Goal: Task Accomplishment & Management: Use online tool/utility

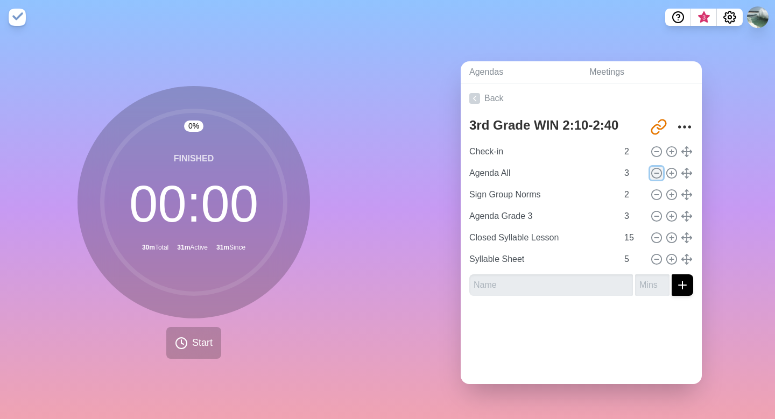
click at [657, 171] on icon at bounding box center [657, 173] width 12 height 12
type input "Sign Group Norms"
type input "2"
type input "Agenda Grade 3"
type input "3"
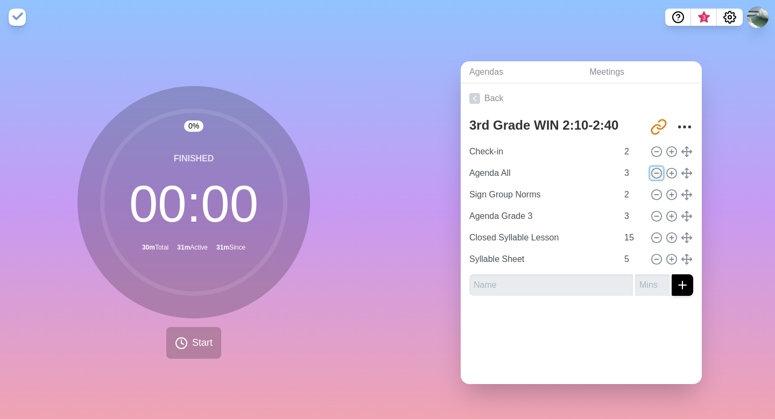
type input "Closed Syllable Lesson"
type input "15"
type input "Syllable Sheet"
type input "5"
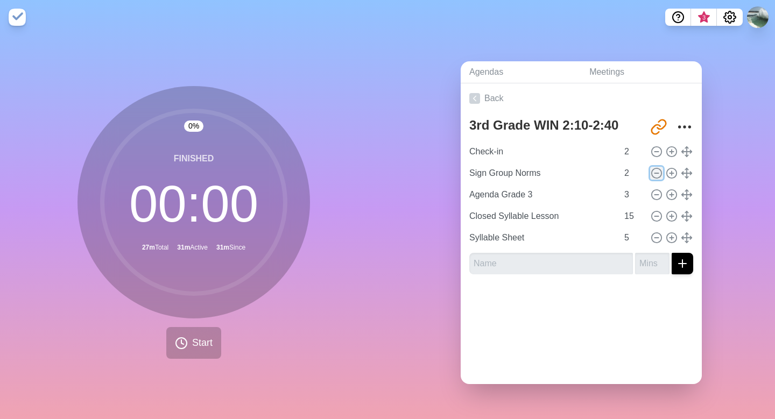
click at [657, 171] on icon at bounding box center [657, 173] width 12 height 12
type input "Agenda Grade 3"
type input "3"
type input "Closed Syllable Lesson"
type input "15"
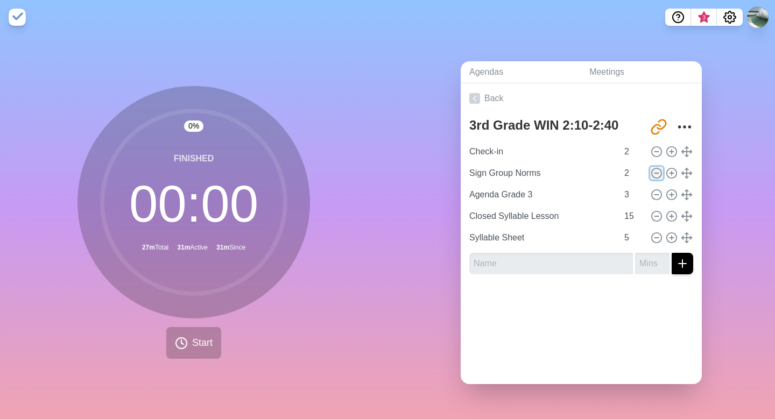
type input "Syllable Sheet"
type input "5"
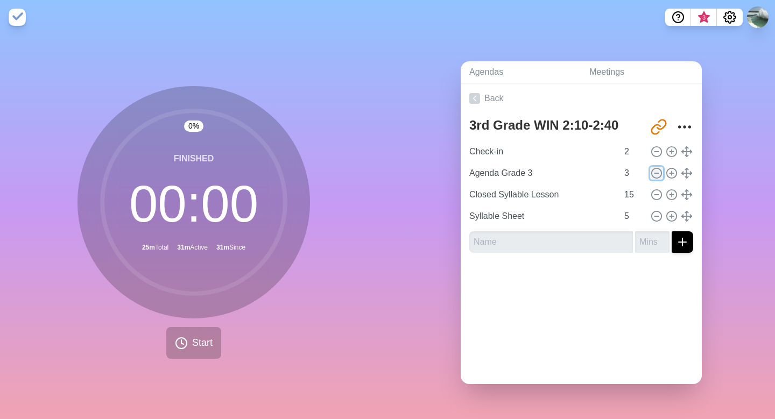
click at [658, 171] on icon at bounding box center [657, 173] width 12 height 12
type input "Closed Syllable Lesson"
type input "15"
type input "Syllable Sheet"
type input "5"
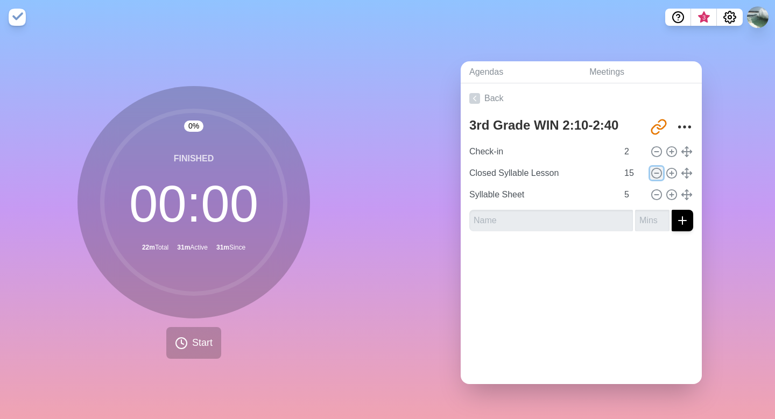
click at [658, 170] on icon at bounding box center [657, 173] width 12 height 12
type input "Syllable Sheet"
type input "5"
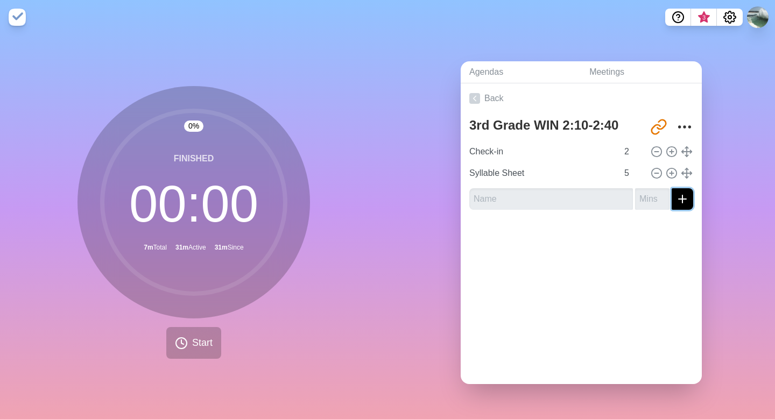
click at [684, 193] on icon "submit" at bounding box center [682, 199] width 13 height 13
click at [492, 198] on input "text" at bounding box center [551, 199] width 164 height 22
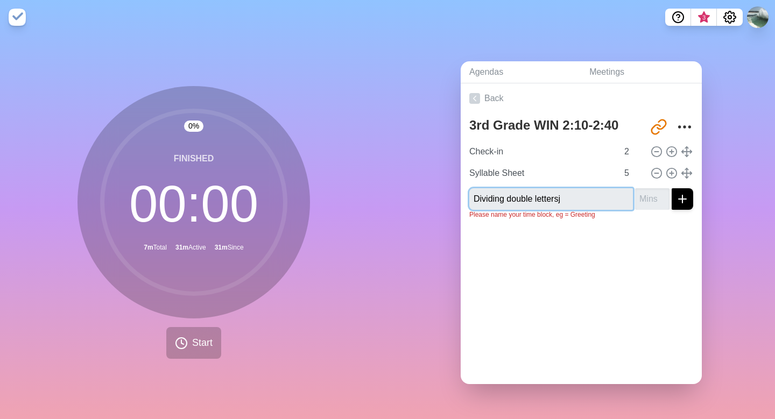
click at [509, 200] on input "Dividing double lettersj" at bounding box center [551, 199] width 164 height 22
type input "Dividing words with double lettersj"
click at [647, 199] on input "number" at bounding box center [652, 199] width 34 height 22
type input "2"
click at [686, 201] on icon "submit" at bounding box center [682, 199] width 13 height 13
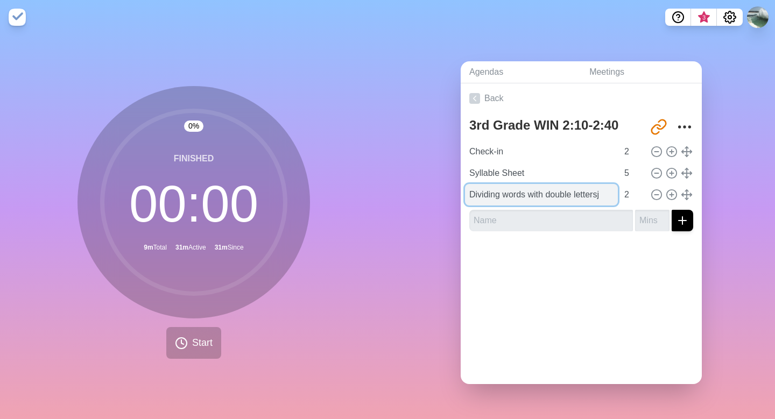
drag, startPoint x: 520, startPoint y: 196, endPoint x: 515, endPoint y: 202, distance: 7.2
click at [515, 202] on input "Dividing words with double lettersj" at bounding box center [541, 195] width 153 height 22
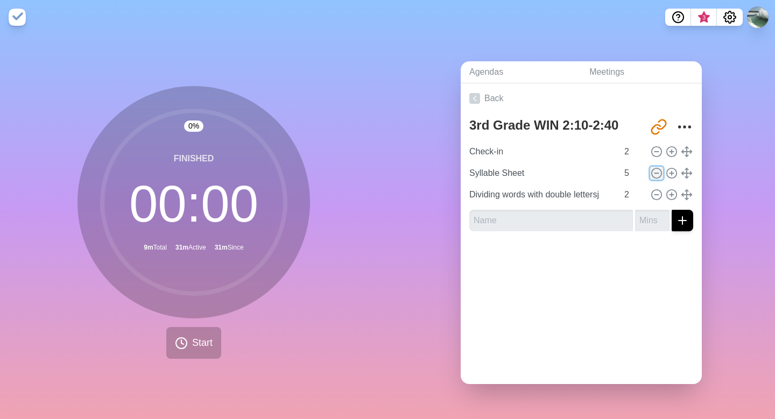
click at [655, 173] on line at bounding box center [656, 173] width 4 height 0
type input "Dividing words with double lettersj"
type input "2"
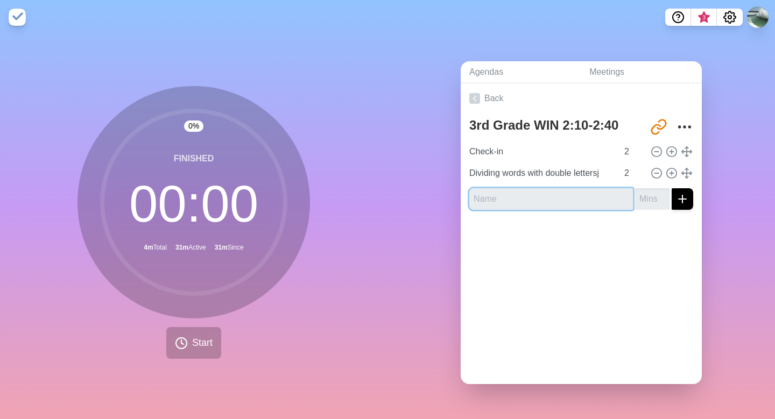
click at [561, 203] on input "text" at bounding box center [551, 199] width 164 height 22
type input "D"
type input "Syllable sheet"
click at [650, 198] on input "number" at bounding box center [652, 199] width 34 height 22
type input "3"
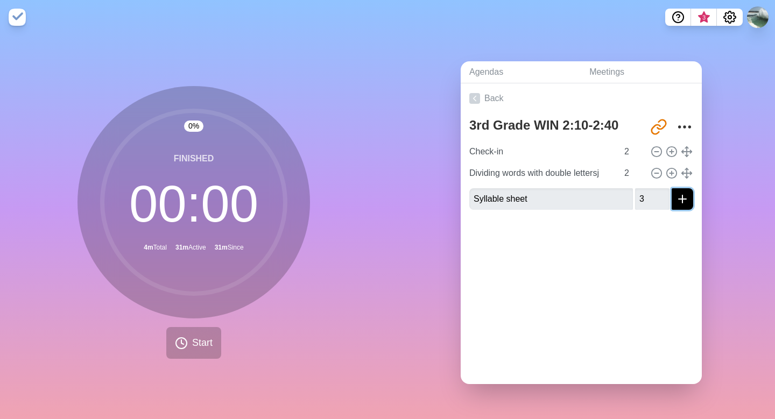
click at [680, 199] on icon "submit" at bounding box center [682, 199] width 13 height 13
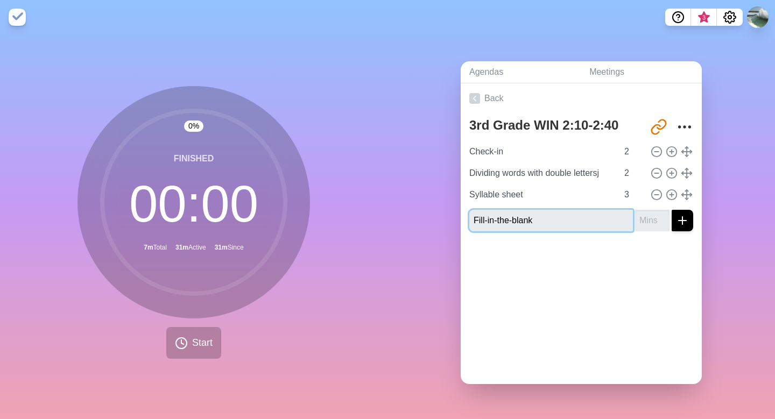
type input "Fill-in-the-blank"
click at [680, 220] on icon "submit" at bounding box center [682, 220] width 13 height 13
type input "5"
click at [647, 275] on div at bounding box center [581, 271] width 241 height 43
click at [672, 150] on line at bounding box center [672, 152] width 0 height 4
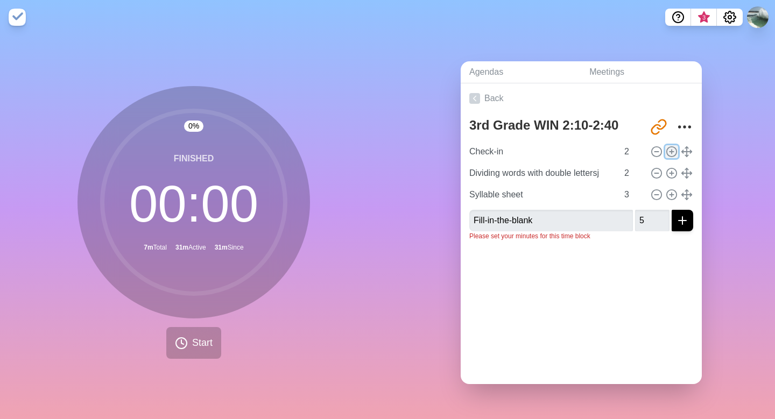
type input "Check-in"
type input "Dividing words with double lettersj"
type input "2"
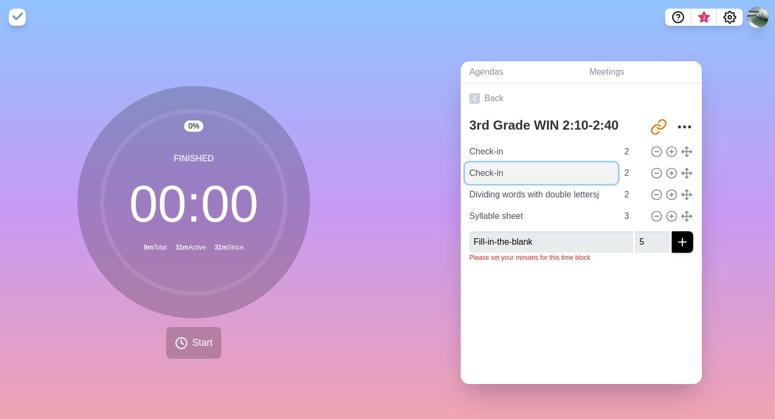
click at [507, 176] on input "Check-in" at bounding box center [541, 174] width 153 height 22
type input "C"
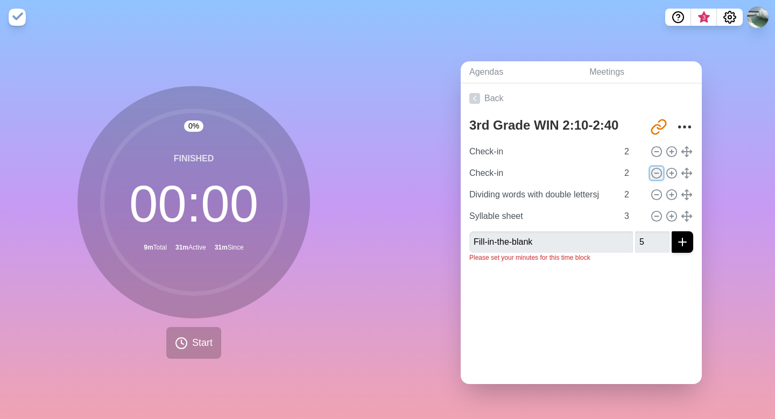
click at [657, 173] on line at bounding box center [656, 173] width 4 height 0
type input "Dividing words with double lettersj"
type input "Syllable sheet"
type input "3"
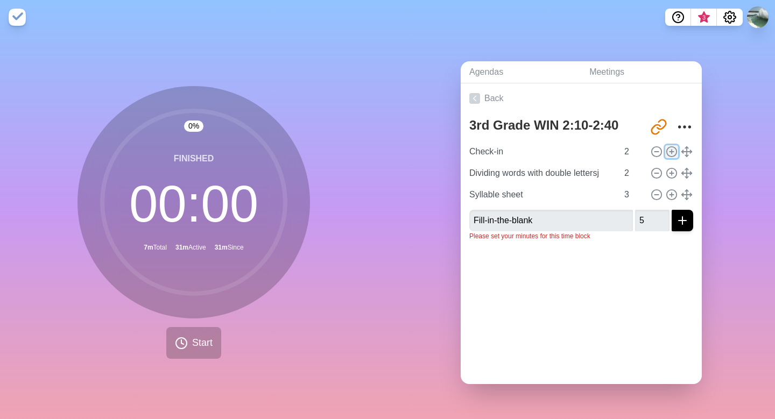
click at [673, 150] on icon at bounding box center [672, 152] width 12 height 12
type input "Check-in"
type input "Dividing words with double lettersj"
type input "2"
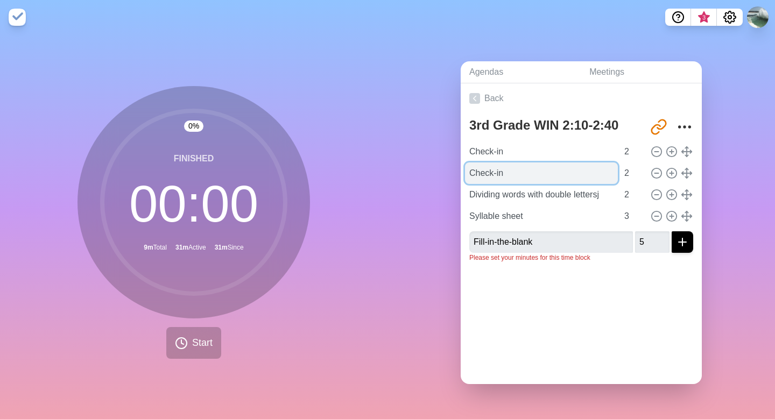
click at [512, 176] on input "Check-in" at bounding box center [541, 174] width 153 height 22
type input "C"
type input "Drill Sounds"
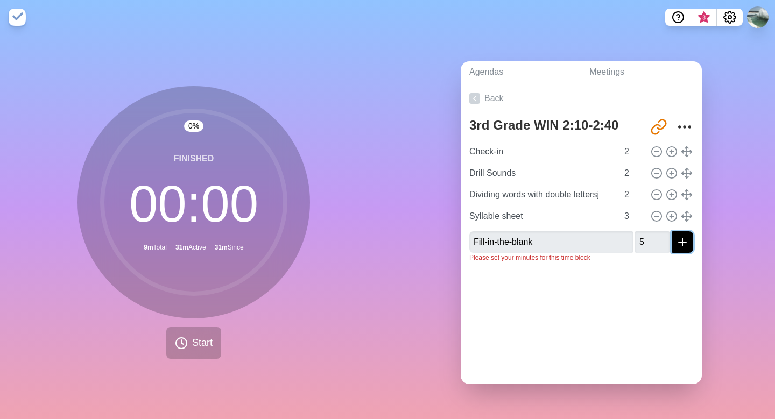
click at [680, 243] on icon "submit" at bounding box center [682, 242] width 13 height 13
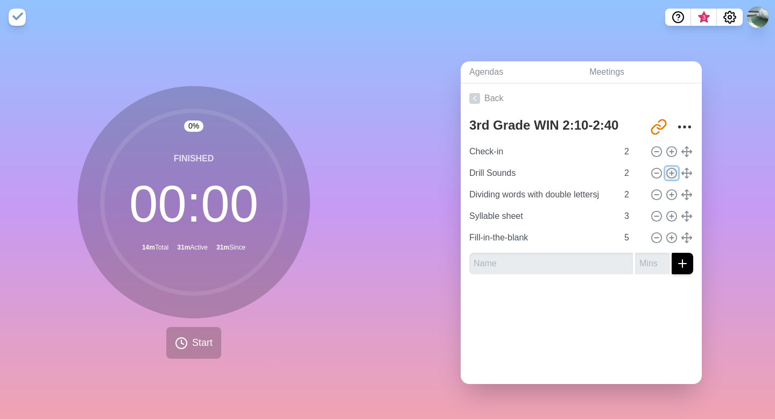
click at [672, 174] on icon at bounding box center [672, 173] width 12 height 12
type input "Drill Sounds"
type input "Dividing words with double lettersj"
type input "2"
type input "Syllable sheet"
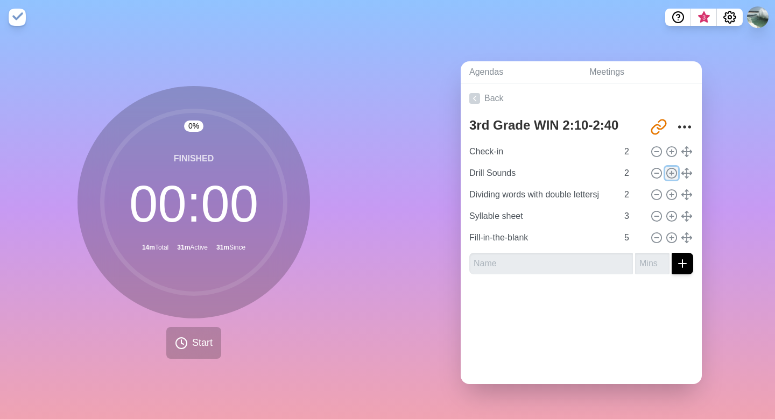
type input "3"
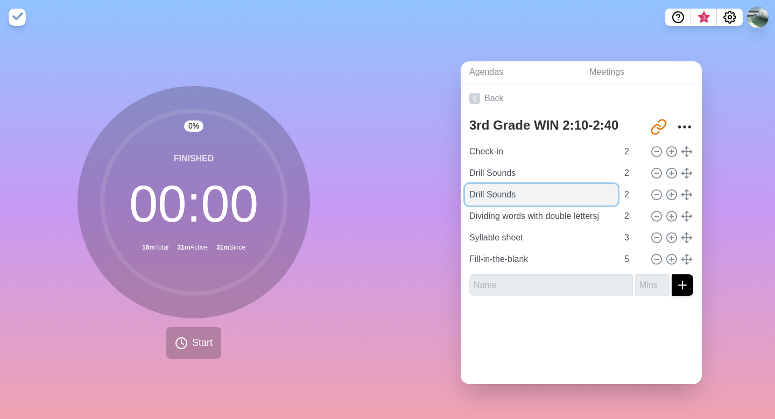
click at [514, 190] on input "Drill Sounds" at bounding box center [541, 195] width 153 height 22
type input "D"
click at [514, 190] on input "Intro Card Flipping" at bounding box center [541, 195] width 153 height 22
click at [551, 194] on input "Intro Card Flipping" at bounding box center [541, 195] width 153 height 22
type input "Intro Card Flipping (Use digraphs"
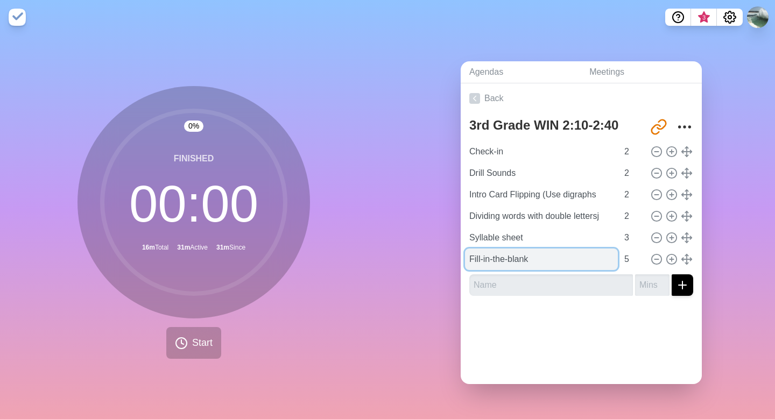
click at [492, 264] on input "Fill-in-the-blank" at bounding box center [541, 260] width 153 height 22
click at [534, 256] on input "Fill-in-the-blank" at bounding box center [541, 260] width 153 height 22
type input "Fill-in-the-blank-Solve and read tog."
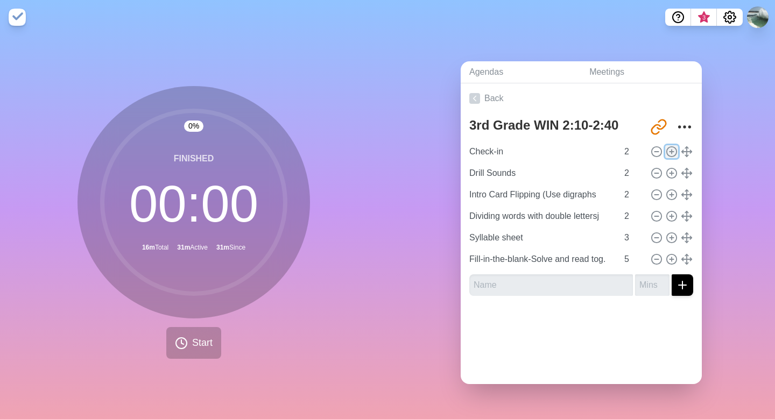
click at [671, 152] on line at bounding box center [671, 152] width 4 height 0
type input "Check-in"
type input "Drill Sounds"
type input "Intro Card Flipping (Use digraphs"
type input "Dividing words with double lettersj"
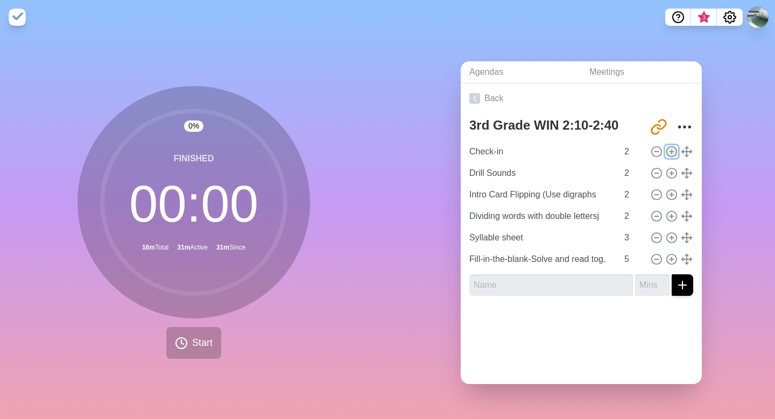
type input "2"
type input "Syllable sheet"
type input "3"
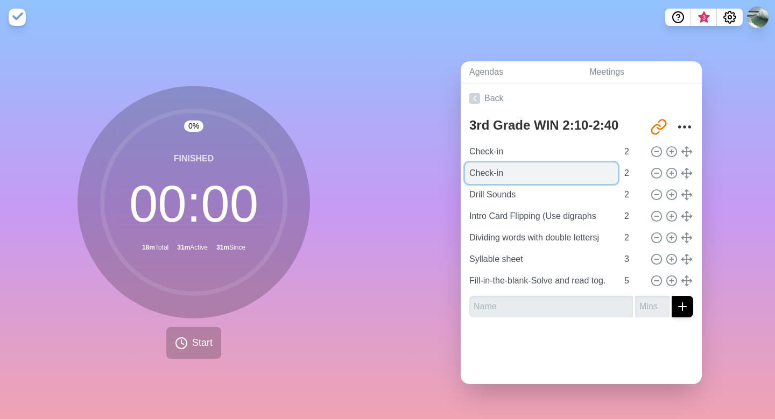
click at [484, 170] on input "Check-in" at bounding box center [541, 174] width 153 height 22
drag, startPoint x: 511, startPoint y: 171, endPoint x: 462, endPoint y: 169, distance: 48.5
click at [462, 169] on div "3rd Grade WIN 2:10-2:40 [URL][DOMAIN_NAME] Check-in 2 Check-in 2 Drill Sounds 2…" at bounding box center [581, 220] width 241 height 213
type input "Write a closed syllable, check it"
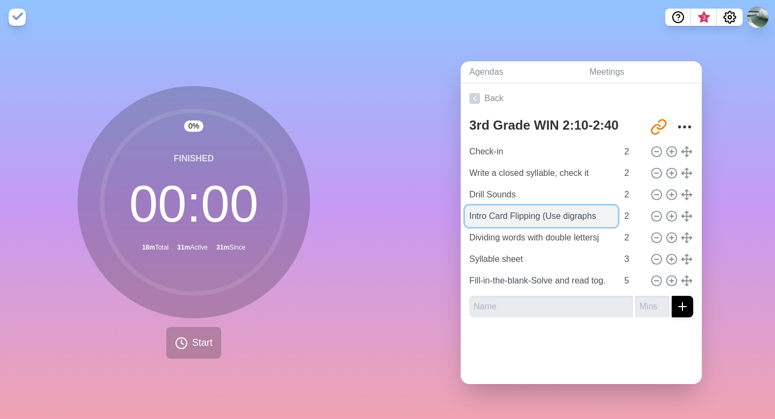
click at [601, 216] on input "Intro Card Flipping (Use digraphs" at bounding box center [541, 217] width 153 height 22
click at [555, 217] on input "Intro Card Flipping (Use digraphs)" at bounding box center [541, 217] width 153 height 22
type input "Intro Card Flipping (CVC digraphs)"
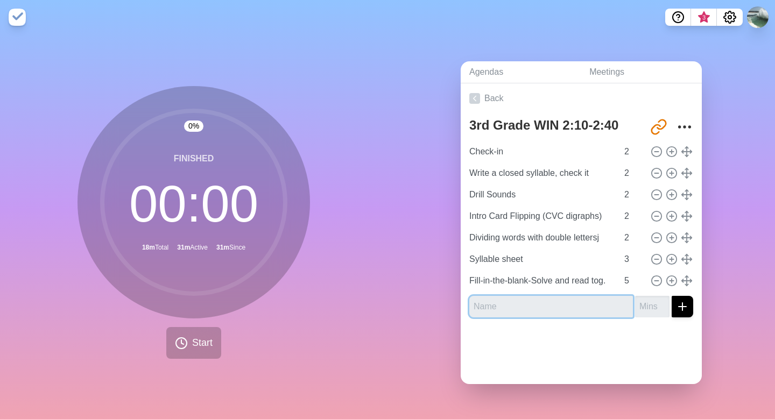
click at [485, 300] on input "text" at bounding box center [551, 307] width 164 height 22
type input "Silent poster, white board"
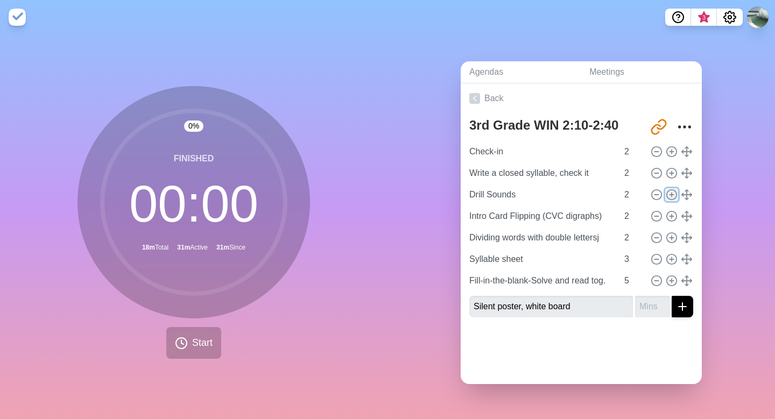
click at [672, 196] on icon at bounding box center [672, 195] width 12 height 12
type input "Drill Sounds"
type input "Intro Card Flipping (CVC digraphs)"
type input "Dividing words with double lettersj"
type input "2"
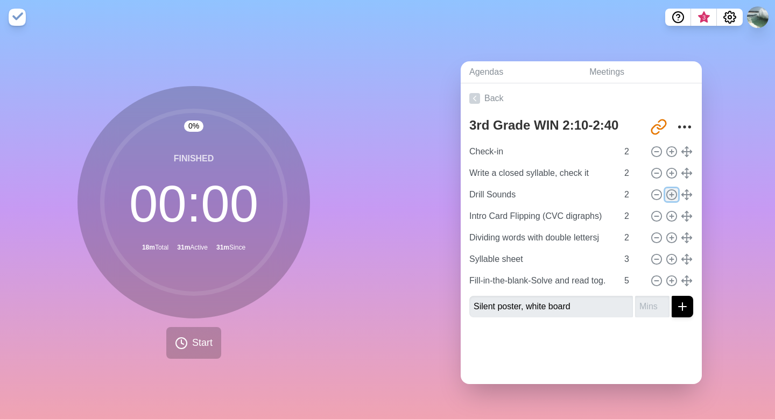
type input "Syllable sheet"
type input "3"
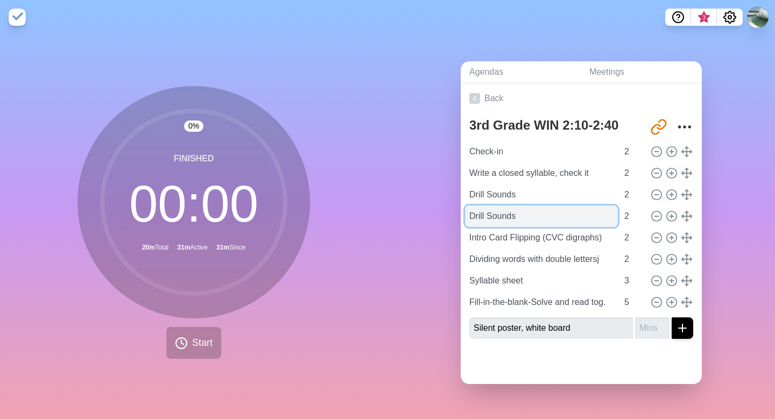
click at [501, 219] on input "Drill Sounds" at bounding box center [541, 217] width 153 height 22
drag, startPoint x: 521, startPoint y: 216, endPoint x: 453, endPoint y: 223, distance: 69.2
click at [453, 223] on div "Agendas Meetings Back 3rd Grade WIN 2:10-2:40 [URL][DOMAIN_NAME] Check-in 2 Wri…" at bounding box center [580, 226] width 387 height 385
drag, startPoint x: 525, startPoint y: 214, endPoint x: 469, endPoint y: 212, distance: 55.5
click at [469, 212] on input "Drill Sounds" at bounding box center [541, 217] width 153 height 22
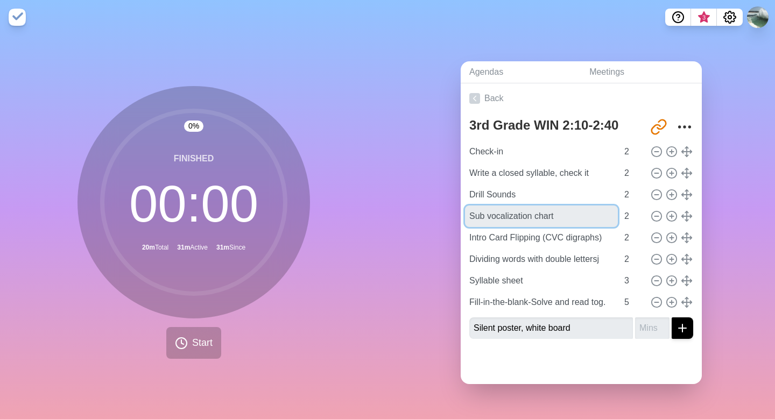
type input "Sub vocalization chart"
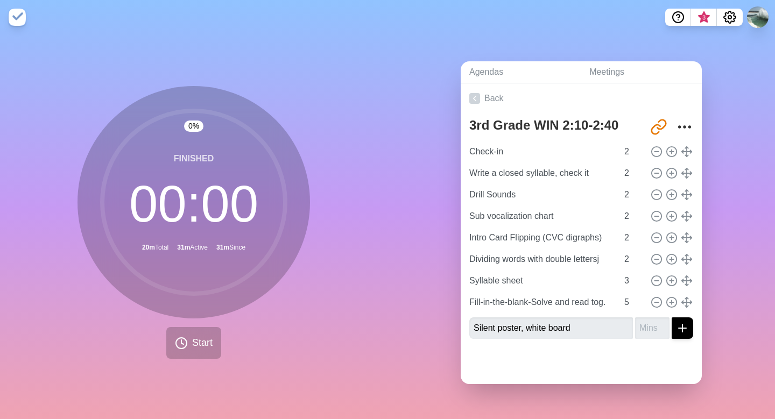
click at [15, 17] on img at bounding box center [17, 17] width 17 height 17
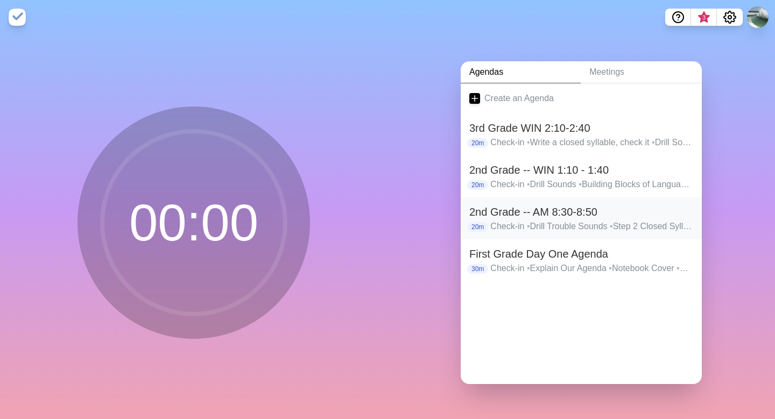
click at [500, 214] on h2 "2nd Grade -- AM 8:30-8:50" at bounding box center [581, 212] width 224 height 16
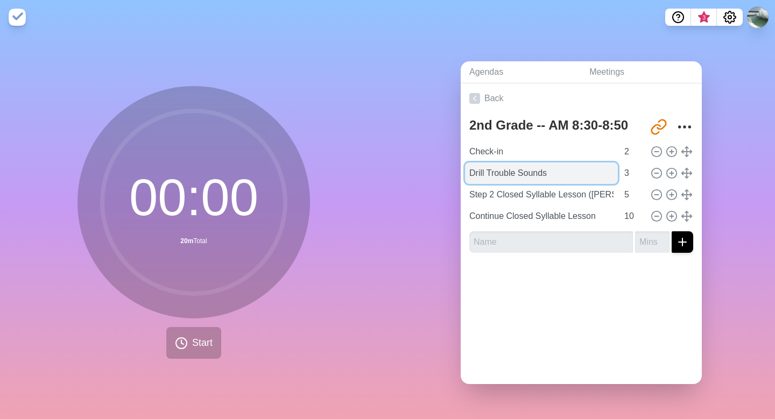
drag, startPoint x: 552, startPoint y: 173, endPoint x: 491, endPoint y: 177, distance: 60.9
click at [491, 177] on input "Drill Trouble Sounds" at bounding box center [541, 174] width 153 height 22
type input "Drill Vowels and Trouble Sounds"
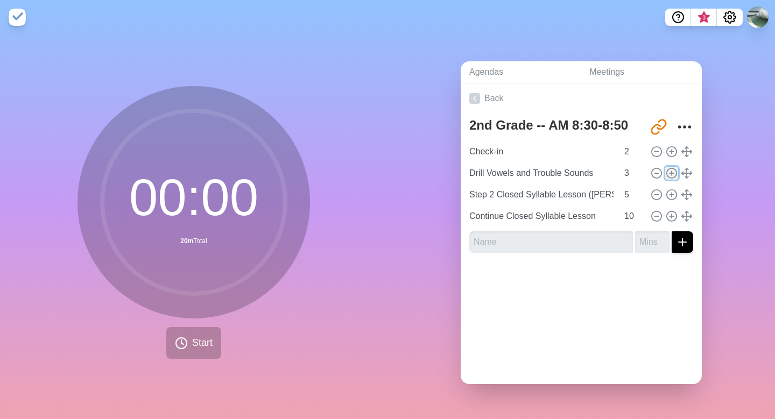
click at [672, 171] on line at bounding box center [672, 173] width 0 height 4
type input "Drill Vowels and Trouble Sounds"
type input "3"
type input "Step 2 Closed Syllable Lesson ([PERSON_NAME])"
type input "5"
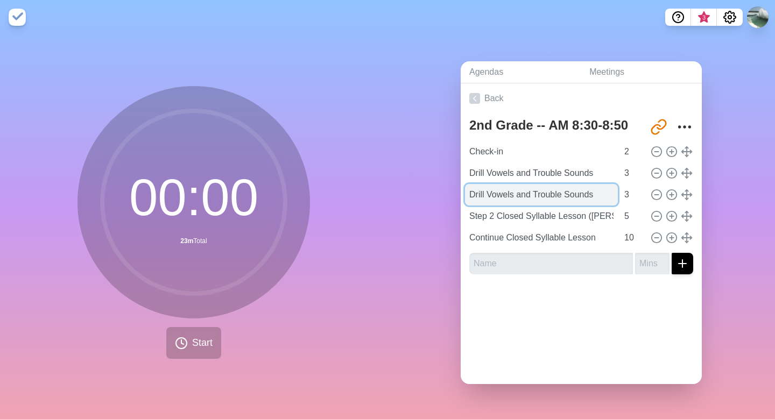
click at [478, 194] on input "Drill Vowels and Trouble Sounds" at bounding box center [541, 195] width 153 height 22
click at [484, 192] on input "Vowels and Trouble Sounds" at bounding box center [541, 195] width 153 height 22
click at [587, 189] on input "Vowels and Trouble Sounds" at bounding box center [541, 195] width 153 height 22
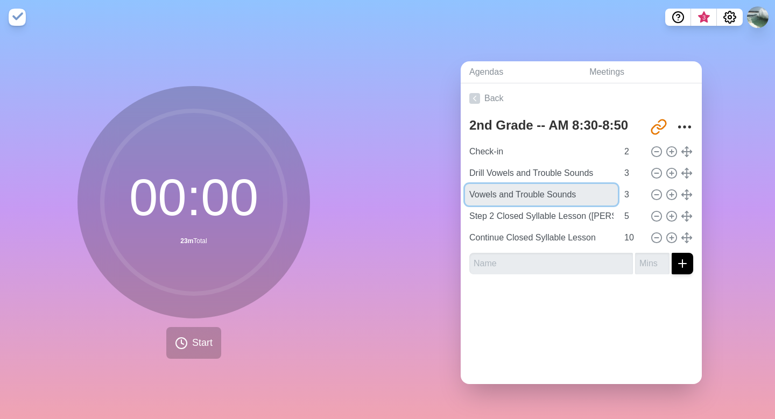
drag, startPoint x: 584, startPoint y: 193, endPoint x: 462, endPoint y: 195, distance: 122.2
click at [462, 195] on div "2nd Grade -- AM 8:30-8:50 [URL][DOMAIN_NAME] Check-in 2 Drill Vowels and Troubl…" at bounding box center [581, 199] width 241 height 170
click at [541, 193] on input "What is a syllable, [PERSON_NAME]" at bounding box center [541, 195] width 153 height 22
type input "What is a syllable, then [PERSON_NAME]"
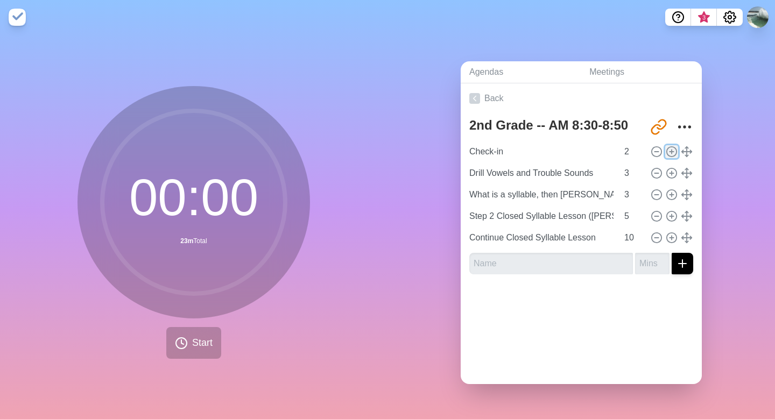
click at [672, 152] on line at bounding box center [672, 152] width 0 height 4
type input "Check-in"
type input "2"
type input "Drill Vowels and Trouble Sounds"
type input "What is a syllable, then [PERSON_NAME]"
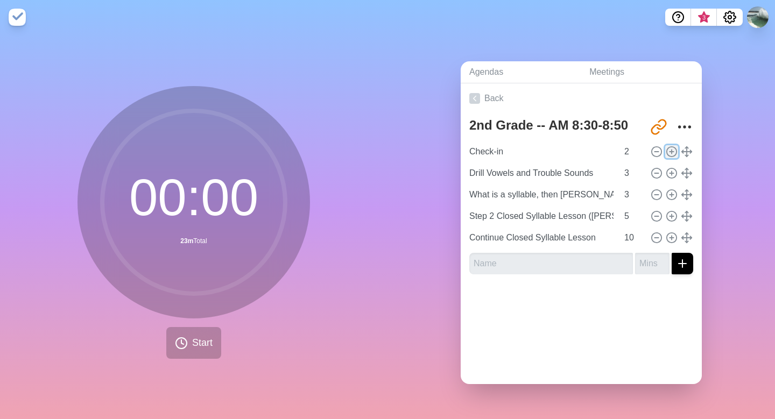
type input "3"
type input "Step 2 Closed Syllable Lesson ([PERSON_NAME])"
type input "5"
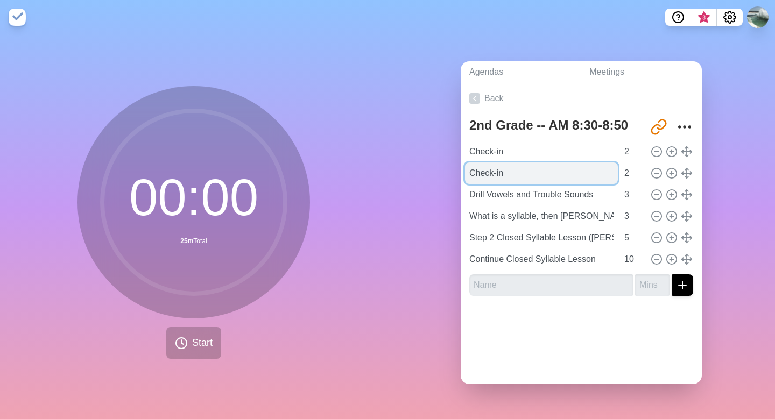
click at [511, 170] on input "Check-in" at bounding box center [541, 174] width 153 height 22
type input "C"
type input "Sign Group Norms"
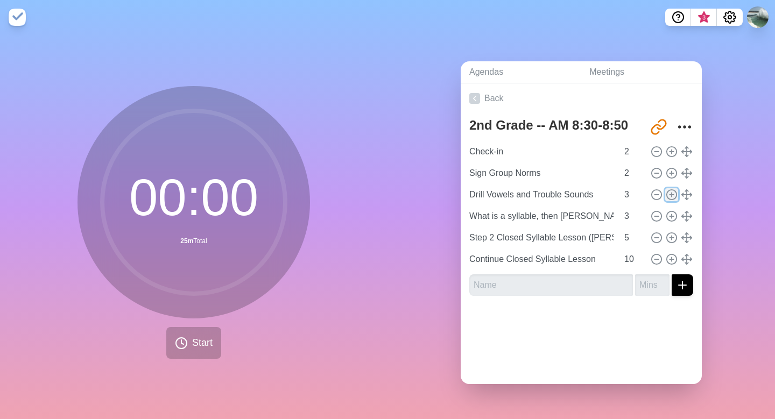
click at [672, 195] on line at bounding box center [671, 195] width 4 height 0
type input "Drill Vowels and Trouble Sounds"
type input "What is a syllable, then [PERSON_NAME]"
type input "3"
type input "Step 2 Closed Syllable Lesson ([PERSON_NAME])"
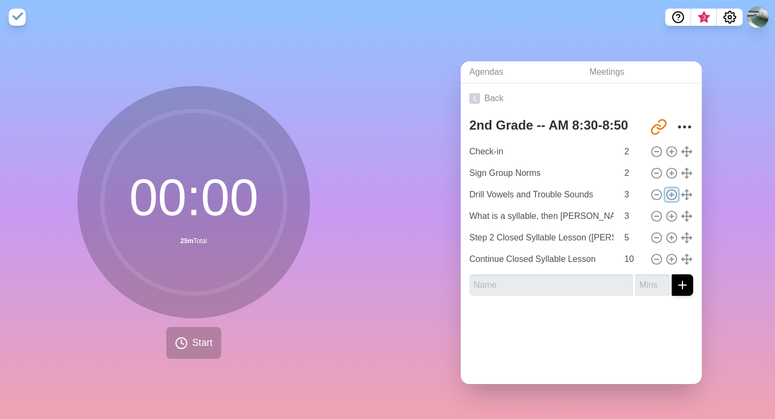
type input "5"
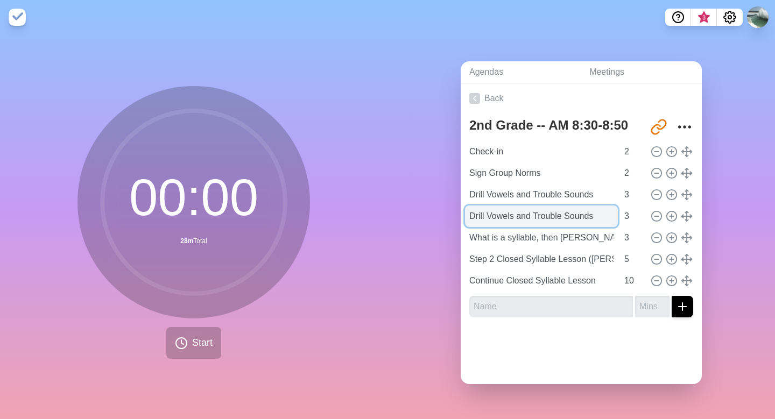
click at [600, 211] on input "Drill Vowels and Trouble Sounds" at bounding box center [541, 217] width 153 height 22
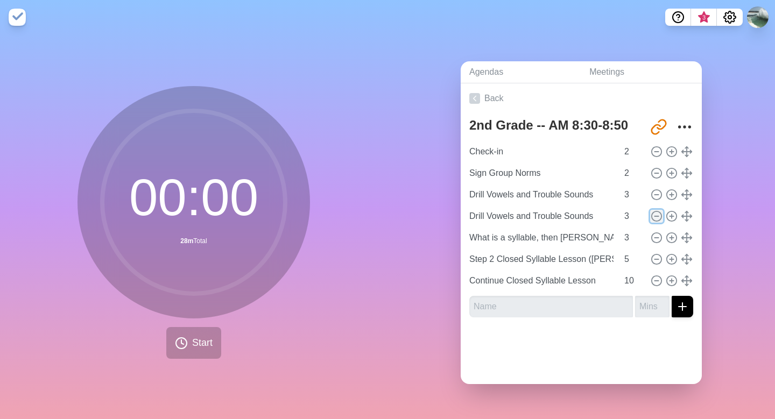
click at [654, 216] on icon at bounding box center [657, 216] width 12 height 12
type input "What is a syllable, then [PERSON_NAME]"
type input "Step 2 Closed Syllable Lesson ([PERSON_NAME])"
type input "5"
type input "Continue Closed Syllable Lesson"
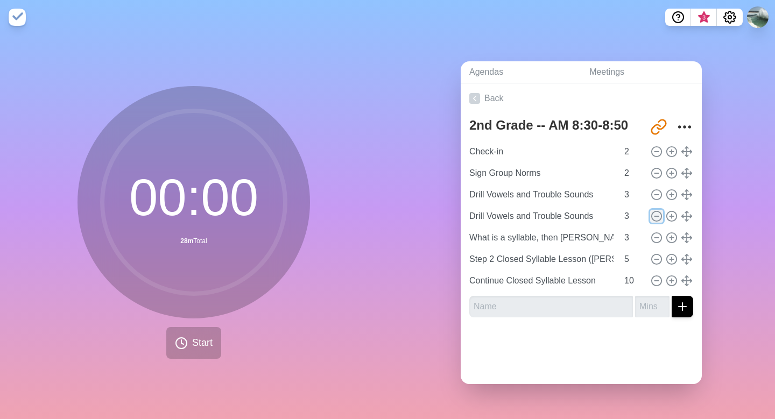
type input "10"
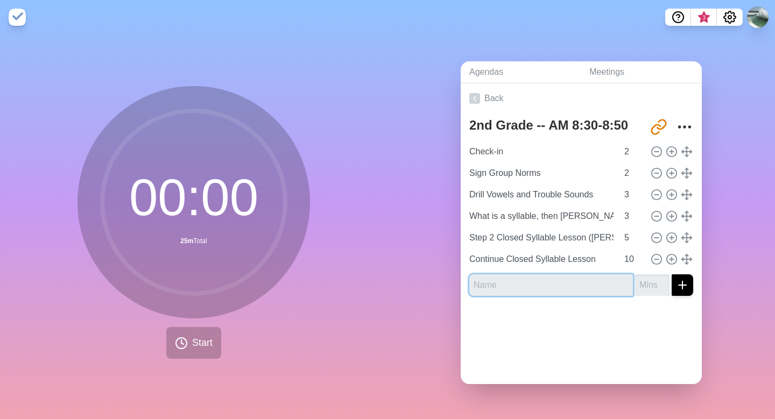
click at [544, 280] on input "text" at bounding box center [551, 285] width 164 height 22
type input "I"
type input "C"
type input "Card Flip, then go to two syllable wds"
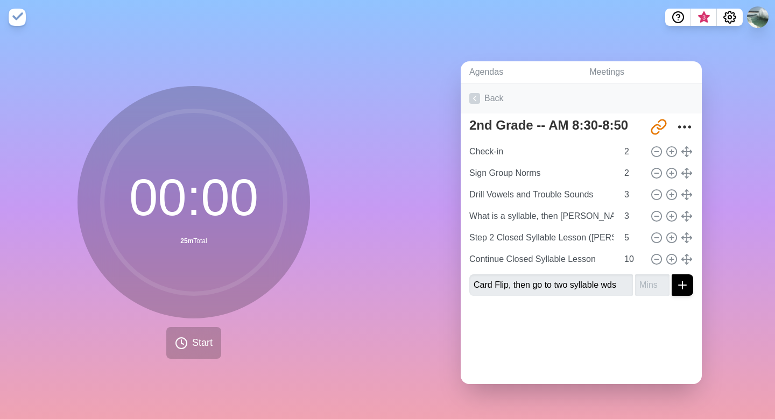
click at [475, 97] on icon at bounding box center [474, 98] width 11 height 11
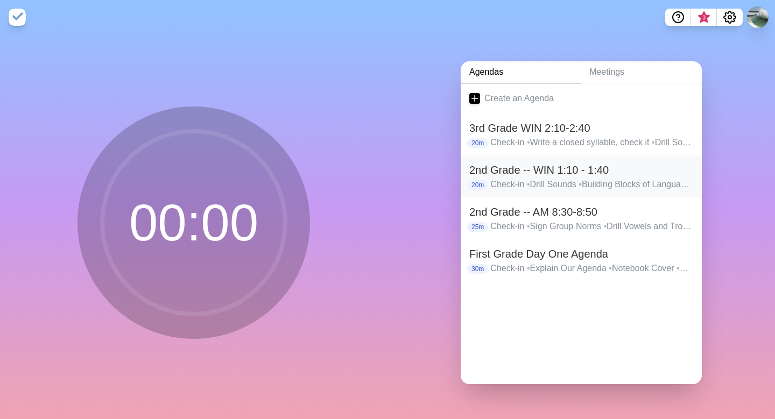
click at [538, 176] on h2 "2nd Grade -- WIN 1:10 - 1:40" at bounding box center [581, 170] width 224 height 16
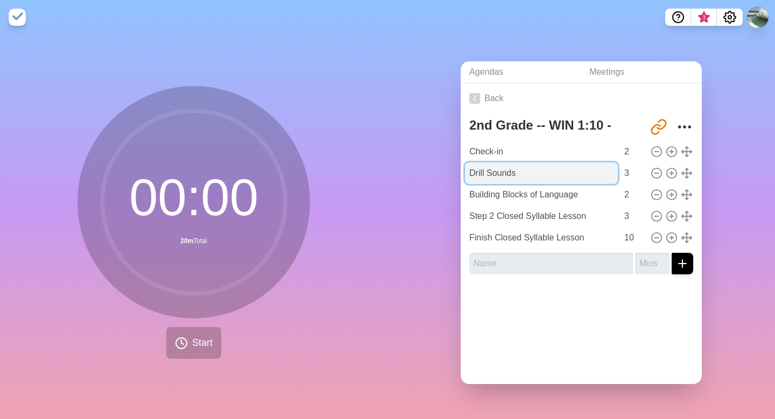
click at [521, 174] on input "Drill Sounds" at bounding box center [541, 174] width 153 height 22
type input "Drill Sounds - building block of syll"
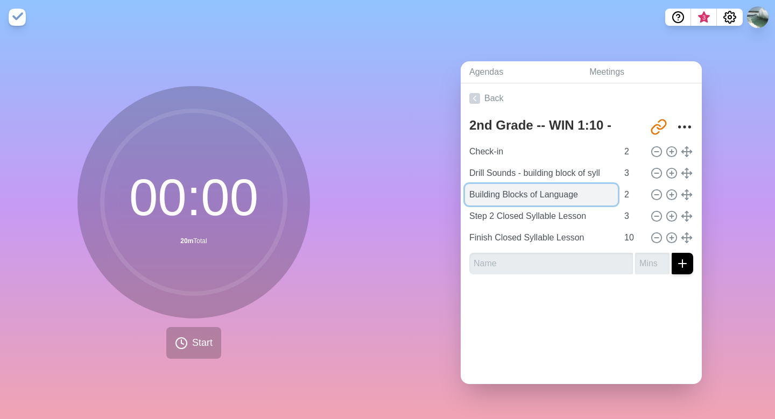
click at [469, 194] on input "Building Blocks of Language" at bounding box center [541, 195] width 153 height 22
drag, startPoint x: 576, startPoint y: 193, endPoint x: 618, endPoint y: 190, distance: 42.6
click at [618, 190] on div "Syllables Building Blocks of Language 2" at bounding box center [581, 195] width 232 height 22
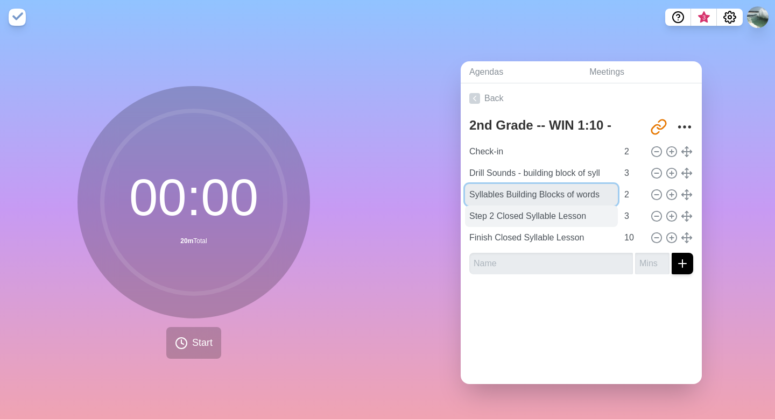
type input "Syllables Building Blocks of words"
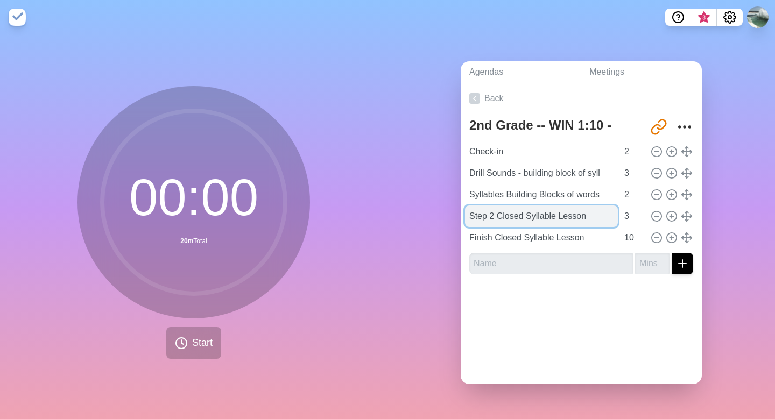
click at [593, 216] on input "Step 2 Closed Syllable Lesson" at bounding box center [541, 217] width 153 height 22
drag, startPoint x: 593, startPoint y: 216, endPoint x: 519, endPoint y: 219, distance: 73.8
click at [519, 219] on input "Step 2 Closed Syllable Lesson" at bounding box center [541, 217] width 153 height 22
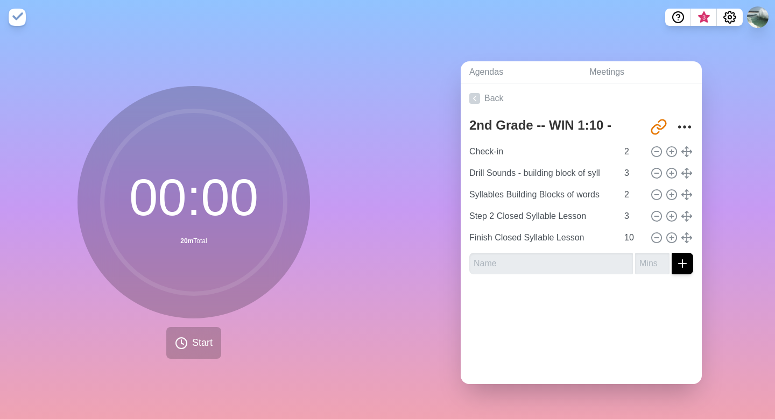
click at [646, 191] on div "Syllables Building Blocks of words 2" at bounding box center [581, 195] width 232 height 22
click at [675, 192] on icon at bounding box center [672, 195] width 12 height 12
type input "Syllables Building Blocks of words"
type input "2"
type input "Step 2 Closed Syllable Lesson"
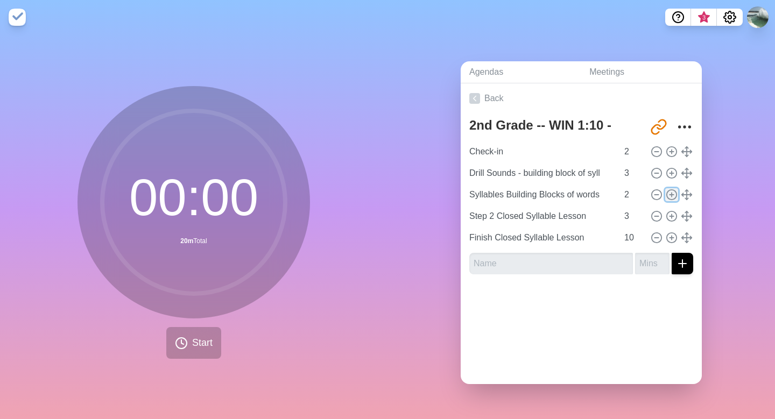
type input "3"
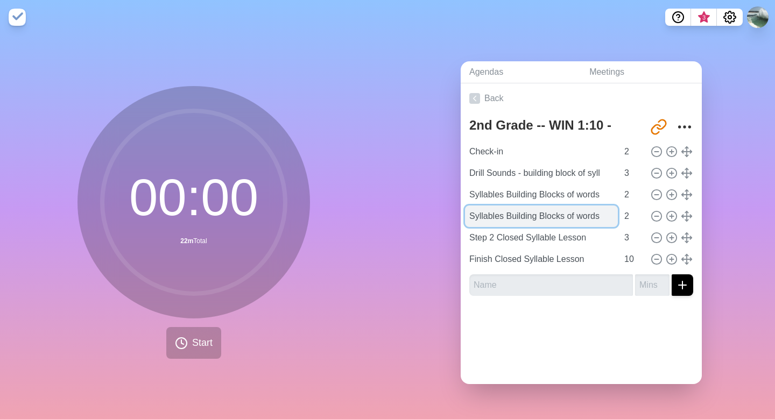
drag, startPoint x: 603, startPoint y: 216, endPoint x: 468, endPoint y: 219, distance: 135.1
click at [468, 219] on input "Syllables Building Blocks of words" at bounding box center [541, 217] width 153 height 22
type input "C"
type input "[PERSON_NAME] syllable segment"
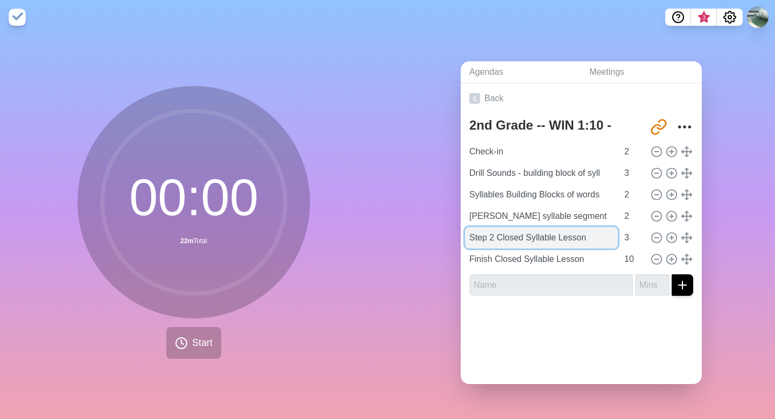
drag, startPoint x: 589, startPoint y: 237, endPoint x: 471, endPoint y: 239, distance: 117.9
click at [471, 239] on input "Step 2 Closed Syllable Lesson" at bounding box center [541, 238] width 153 height 22
type input "Closed Syllable lesson, stop at 2 syll"
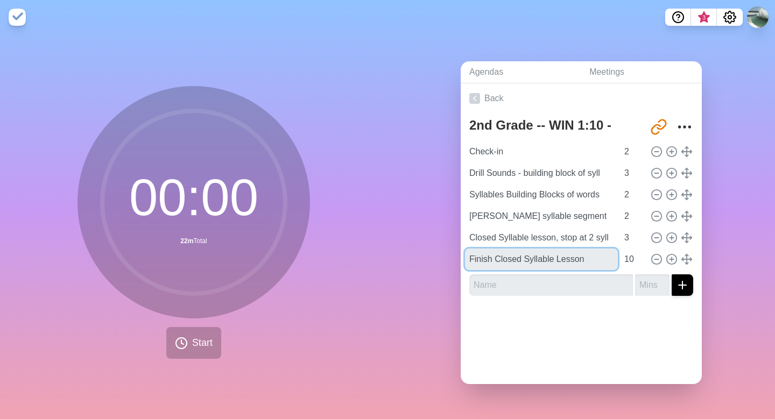
drag, startPoint x: 589, startPoint y: 259, endPoint x: 453, endPoint y: 260, distance: 136.2
click at [453, 260] on div "Agendas Meetings Back 2nd Grade -- WIN 1:10 - 1:40 [URL][DOMAIN_NAME] Check-in …" at bounding box center [580, 226] width 387 height 385
type input "c"
type input "Card flip at the end (Sub voc?)"
